Goal: Use online tool/utility: Utilize a website feature to perform a specific function

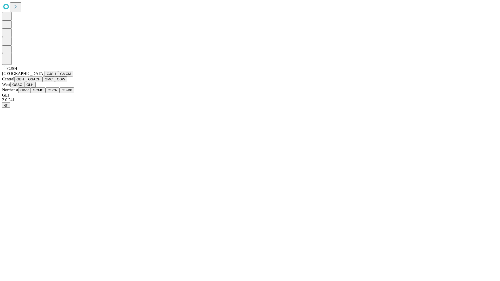
click at [45, 77] on button "GJSH" at bounding box center [52, 73] width 14 height 5
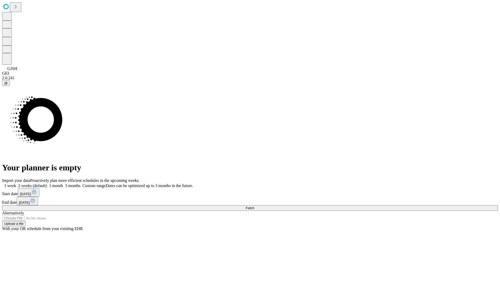
click at [16, 184] on label "1 week" at bounding box center [9, 186] width 14 height 4
click at [254, 206] on span "Fetch" at bounding box center [250, 208] width 9 height 4
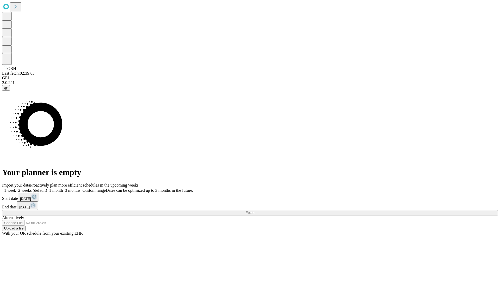
click at [16, 188] on label "1 week" at bounding box center [9, 190] width 14 height 4
click at [254, 211] on span "Fetch" at bounding box center [250, 213] width 9 height 4
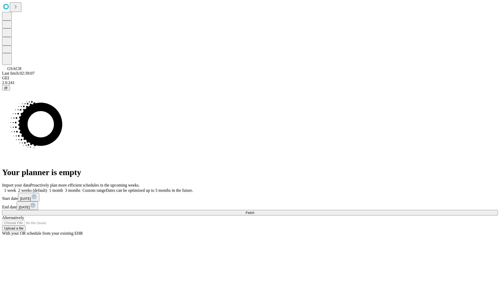
click at [16, 188] on label "1 week" at bounding box center [9, 190] width 14 height 4
click at [254, 211] on span "Fetch" at bounding box center [250, 213] width 9 height 4
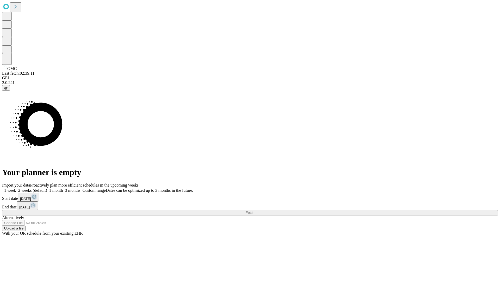
click at [16, 188] on label "1 week" at bounding box center [9, 190] width 14 height 4
click at [254, 211] on span "Fetch" at bounding box center [250, 213] width 9 height 4
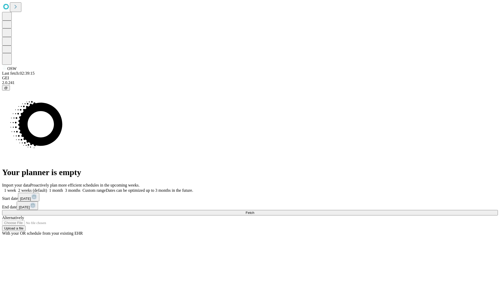
click at [16, 188] on label "1 week" at bounding box center [9, 190] width 14 height 4
click at [254, 211] on span "Fetch" at bounding box center [250, 213] width 9 height 4
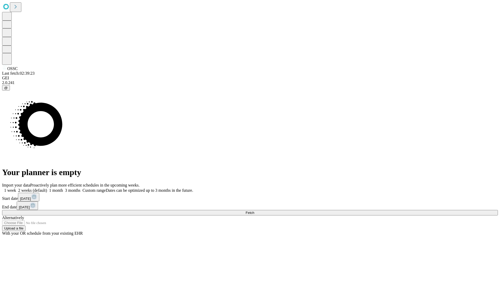
click at [254, 211] on span "Fetch" at bounding box center [250, 213] width 9 height 4
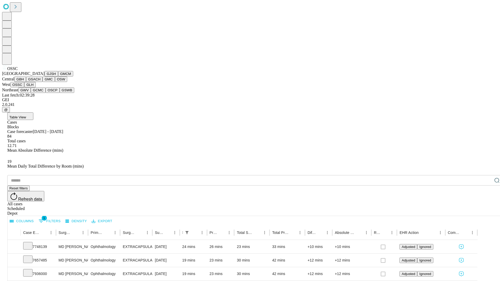
click at [35, 88] on button "GLH" at bounding box center [29, 84] width 11 height 5
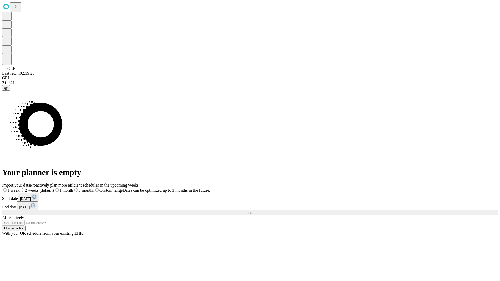
click at [20, 188] on label "1 week" at bounding box center [10, 190] width 17 height 4
click at [254, 211] on span "Fetch" at bounding box center [250, 213] width 9 height 4
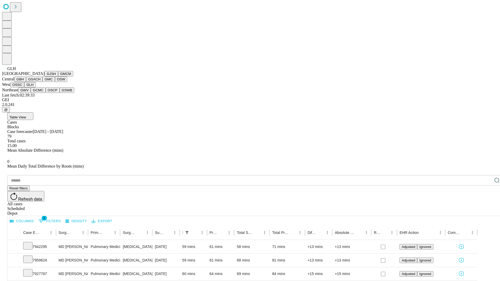
click at [31, 93] on button "GWV" at bounding box center [24, 90] width 13 height 5
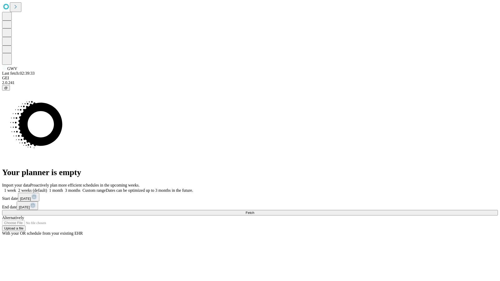
click at [254, 211] on span "Fetch" at bounding box center [250, 213] width 9 height 4
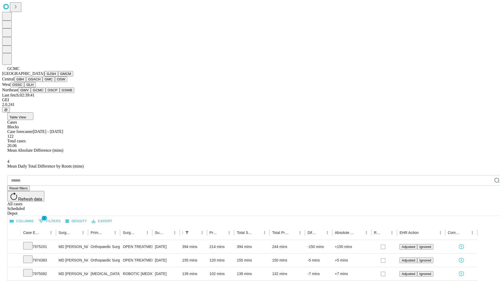
click at [46, 93] on button "OSCP" at bounding box center [53, 90] width 14 height 5
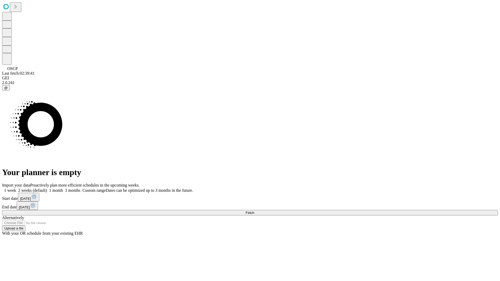
click at [16, 188] on label "1 week" at bounding box center [9, 190] width 14 height 4
click at [254, 211] on span "Fetch" at bounding box center [250, 213] width 9 height 4
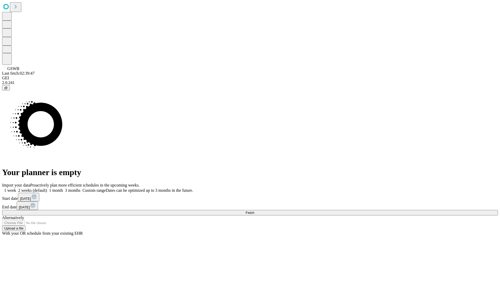
click at [16, 188] on label "1 week" at bounding box center [9, 190] width 14 height 4
click at [254, 211] on span "Fetch" at bounding box center [250, 213] width 9 height 4
